Goal: Navigation & Orientation: Find specific page/section

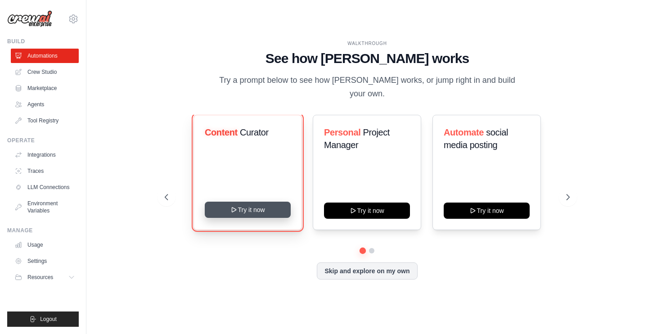
click at [265, 202] on button "Try it now" at bounding box center [248, 210] width 86 height 16
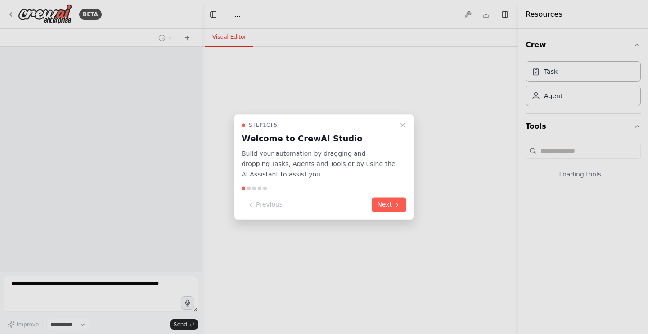
select select "****"
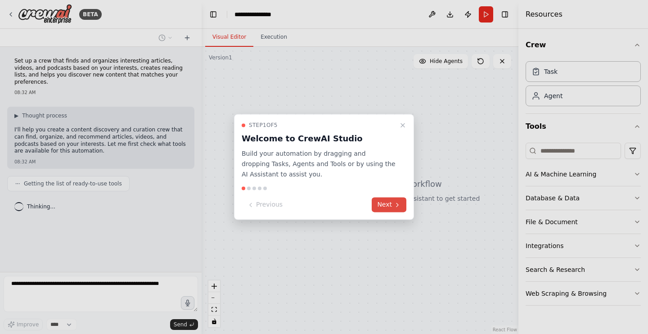
click at [394, 209] on button "Next" at bounding box center [389, 205] width 35 height 15
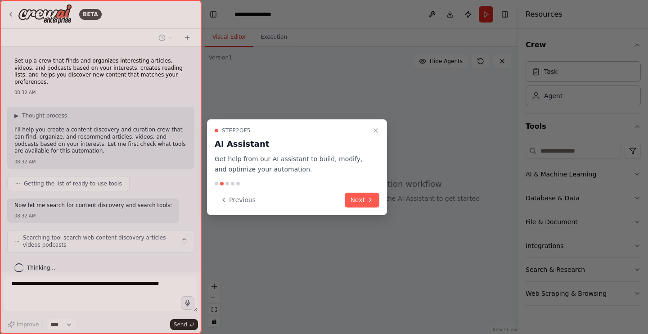
scroll to position [4, 0]
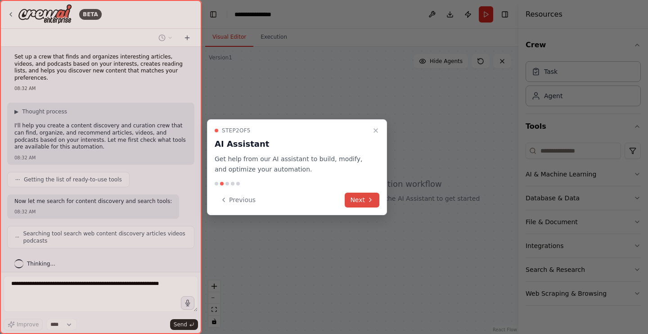
click at [367, 201] on icon at bounding box center [370, 199] width 7 height 7
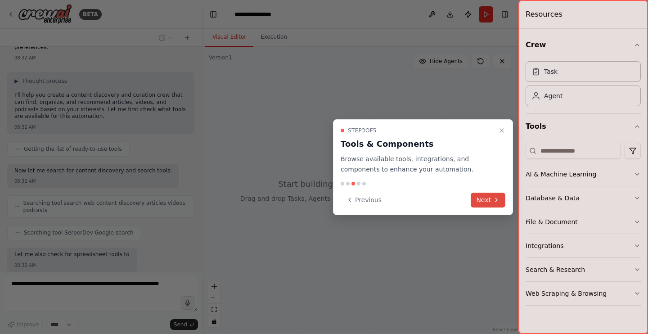
scroll to position [88, 0]
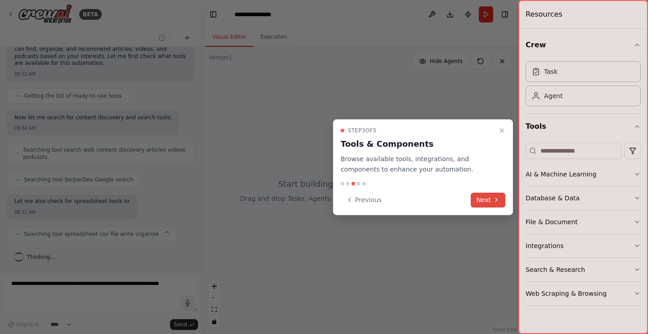
click at [482, 203] on button "Next" at bounding box center [488, 200] width 35 height 15
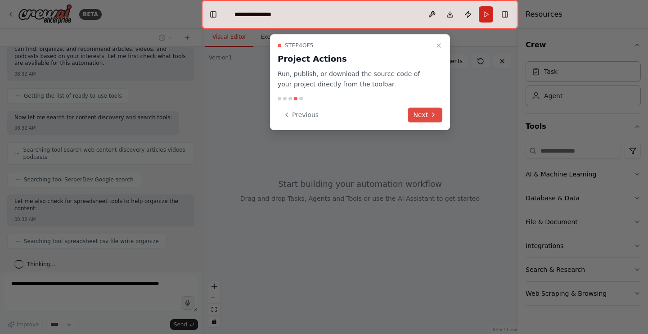
scroll to position [110, 0]
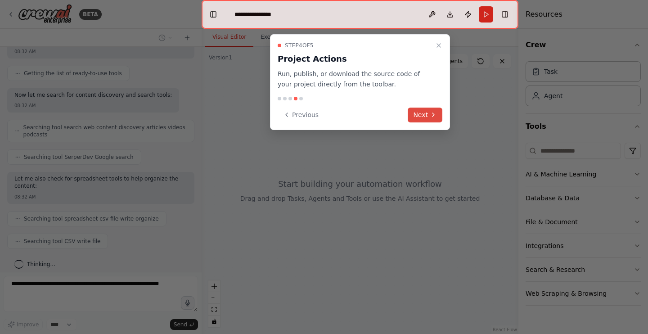
click at [425, 117] on button "Next" at bounding box center [425, 115] width 35 height 15
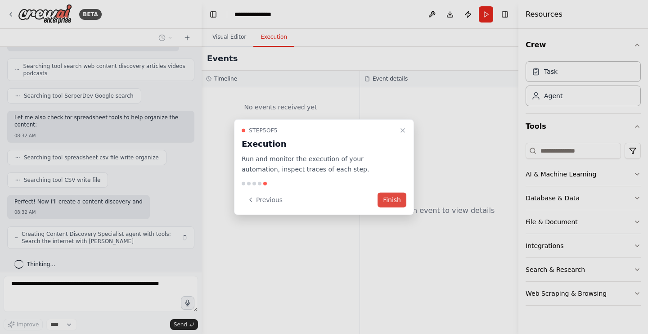
click at [395, 202] on button "Finish" at bounding box center [391, 199] width 29 height 15
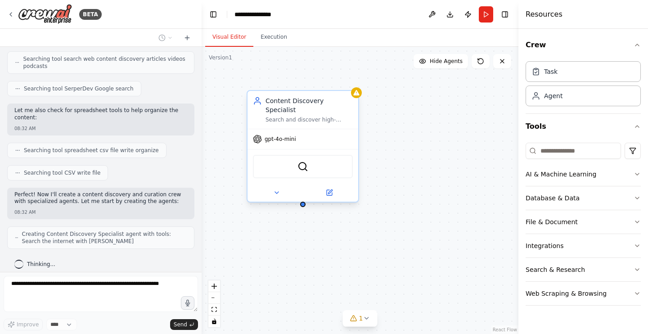
click at [287, 136] on div "gpt-4o-mini" at bounding box center [302, 139] width 111 height 20
click at [289, 135] on span "gpt-4o-mini" at bounding box center [280, 138] width 31 height 7
click at [278, 189] on icon at bounding box center [276, 192] width 7 height 7
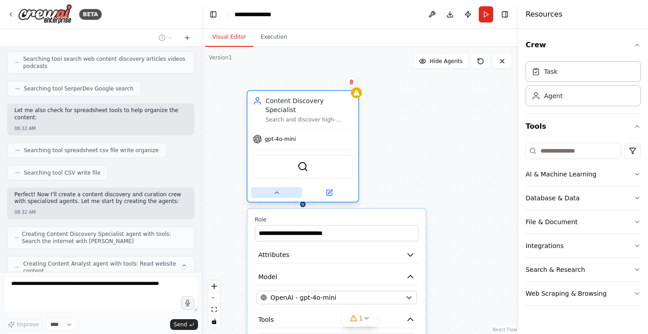
scroll to position [208, 0]
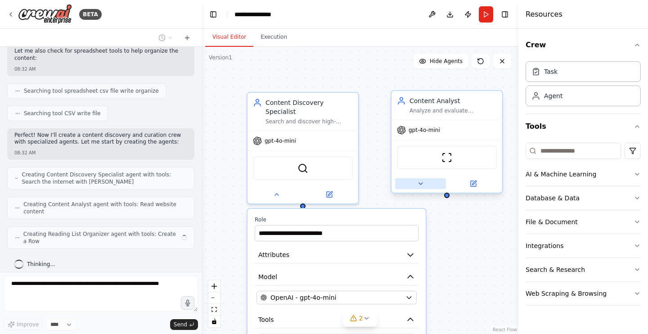
click at [422, 185] on icon at bounding box center [420, 183] width 7 height 7
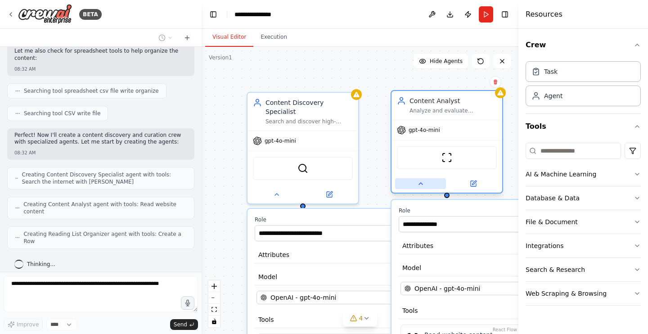
scroll to position [231, 0]
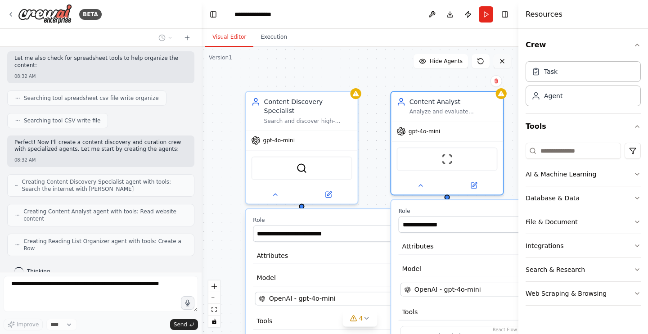
click at [506, 65] on button at bounding box center [502, 61] width 18 height 14
click at [503, 60] on icon at bounding box center [502, 61] width 4 height 4
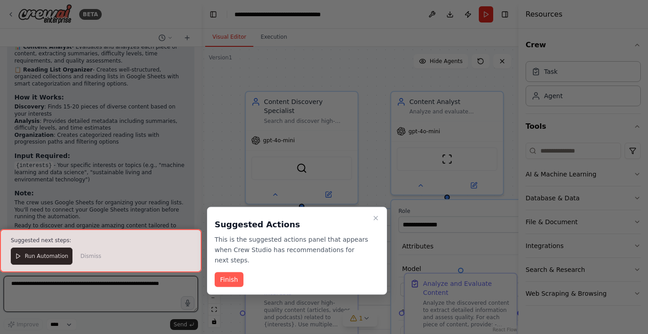
scroll to position [742, 0]
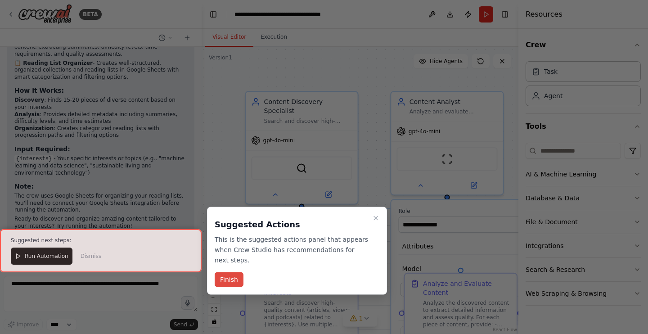
click at [220, 286] on button "Finish" at bounding box center [229, 279] width 29 height 15
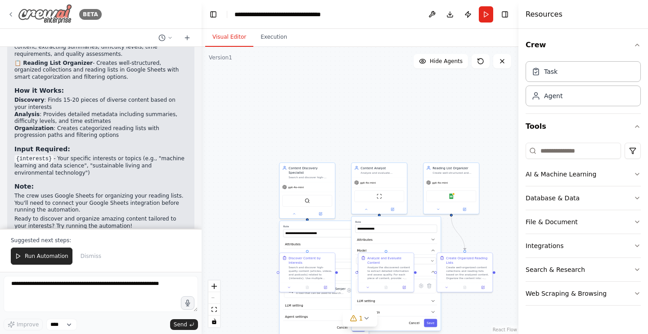
click at [12, 13] on icon at bounding box center [10, 14] width 7 height 7
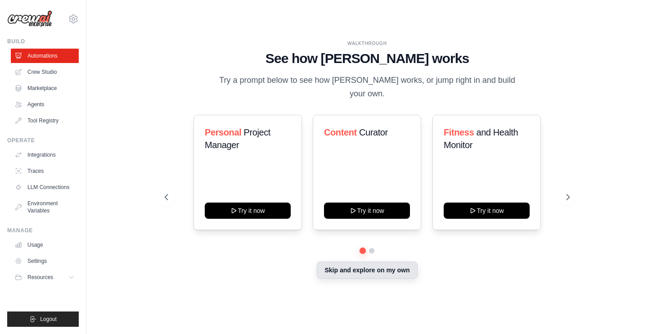
click at [332, 264] on button "Skip and explore on my own" at bounding box center [367, 269] width 100 height 17
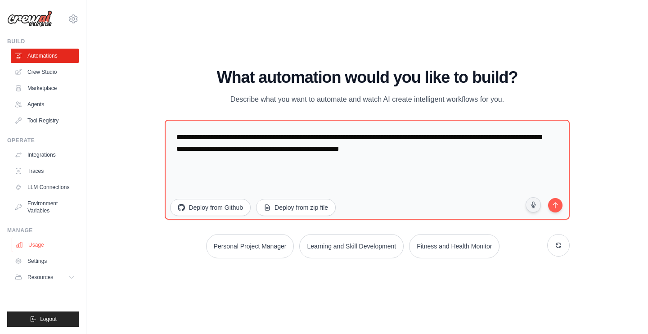
click at [36, 249] on link "Usage" at bounding box center [46, 245] width 68 height 14
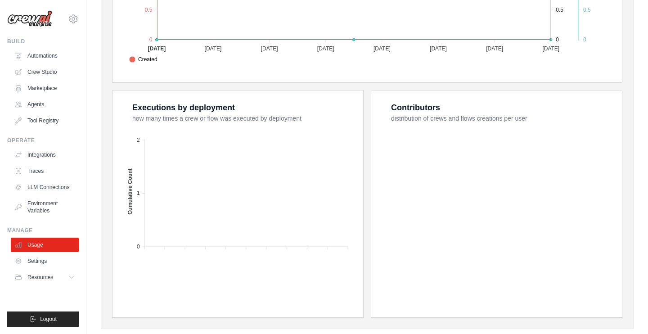
scroll to position [319, 0]
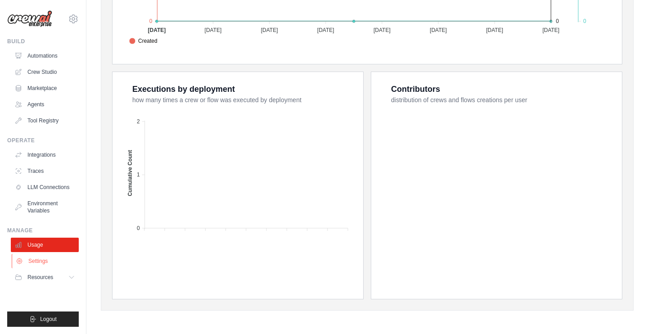
click at [53, 262] on link "Settings" at bounding box center [46, 261] width 68 height 14
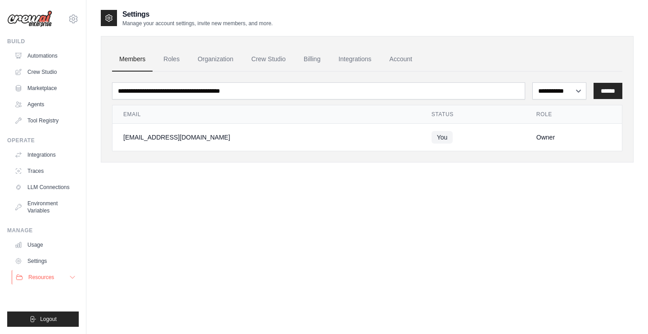
click at [72, 278] on icon at bounding box center [72, 277] width 4 height 2
click at [307, 63] on link "Billing" at bounding box center [311, 59] width 31 height 24
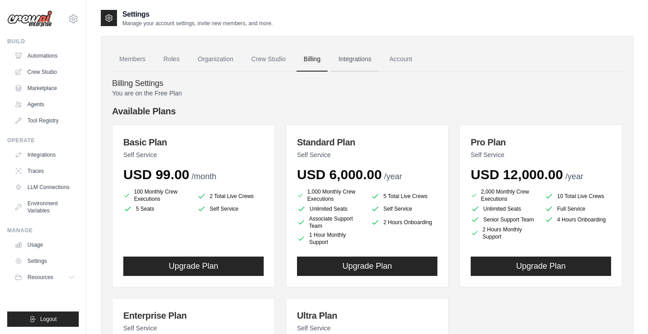
click at [359, 60] on link "Integrations" at bounding box center [354, 59] width 47 height 24
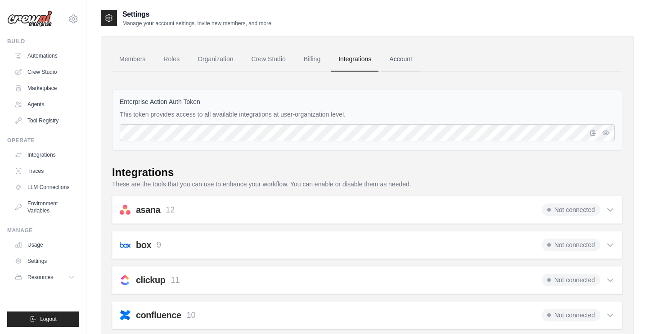
click at [395, 61] on link "Account" at bounding box center [400, 59] width 37 height 24
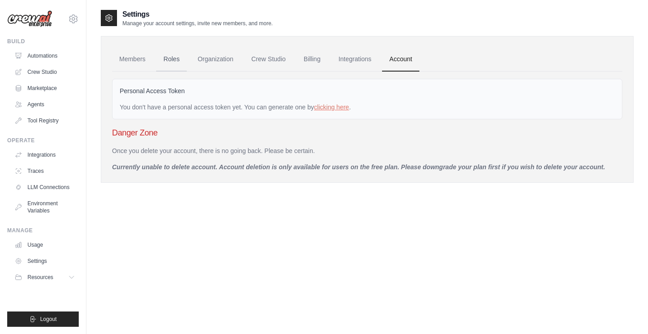
click at [175, 59] on link "Roles" at bounding box center [171, 59] width 31 height 24
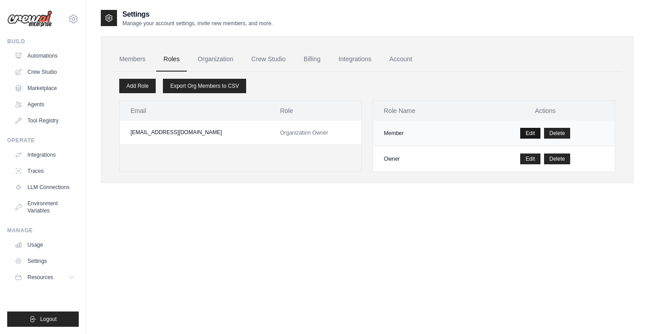
click at [528, 136] on link "Edit" at bounding box center [530, 133] width 20 height 11
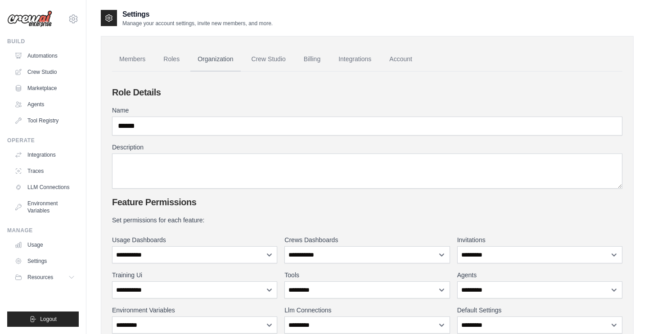
click at [218, 62] on link "Organization" at bounding box center [215, 59] width 50 height 24
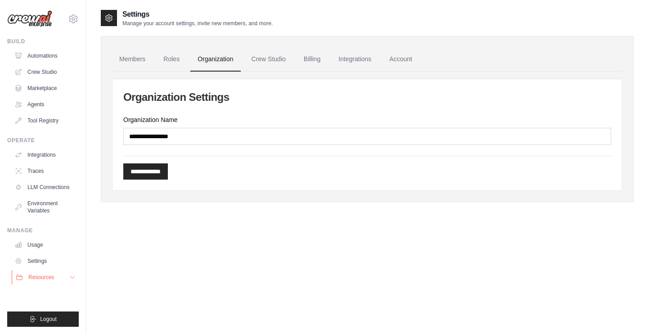
click at [52, 276] on span "Resources" at bounding box center [41, 277] width 26 height 7
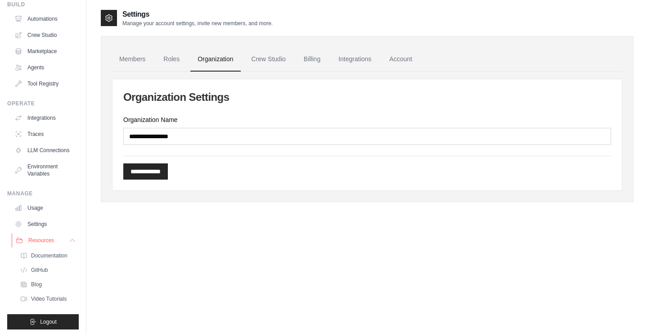
scroll to position [40, 0]
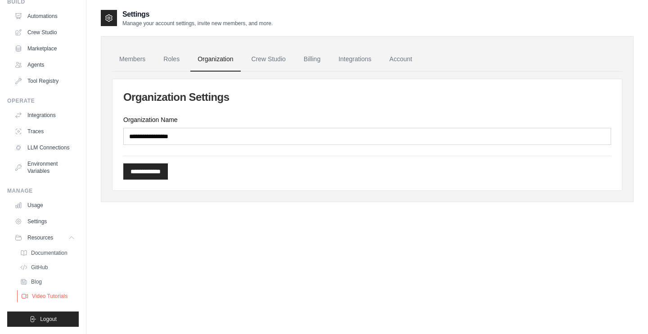
click at [54, 296] on span "Video Tutorials" at bounding box center [50, 295] width 36 height 7
